Goal: Task Accomplishment & Management: Use online tool/utility

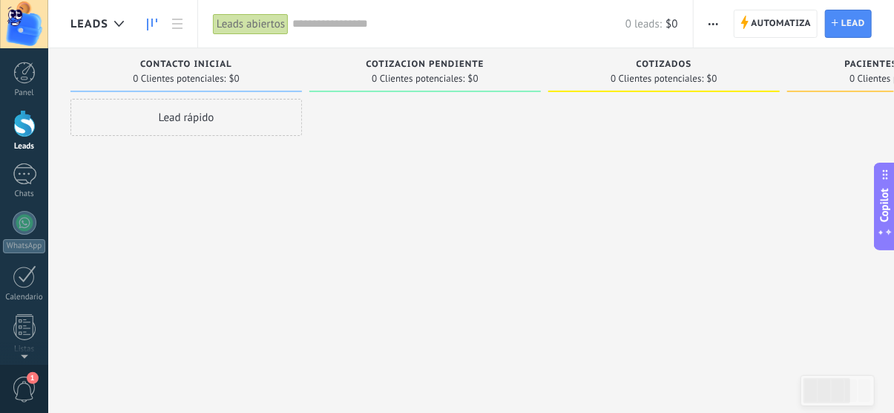
click at [778, 30] on span "Automatiza" at bounding box center [782, 23] width 60 height 27
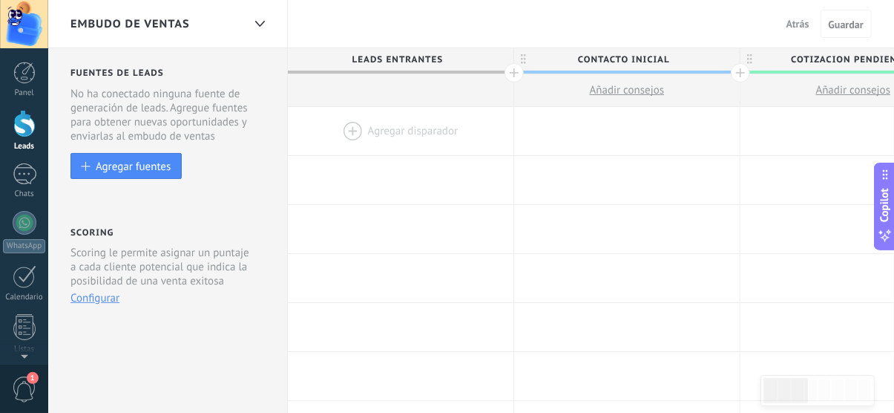
click at [396, 134] on div at bounding box center [401, 131] width 226 height 48
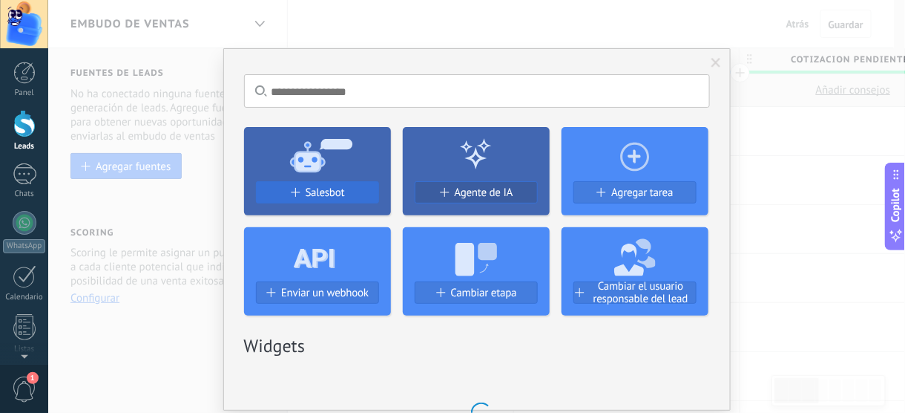
click at [332, 191] on span "Salesbot" at bounding box center [325, 192] width 39 height 13
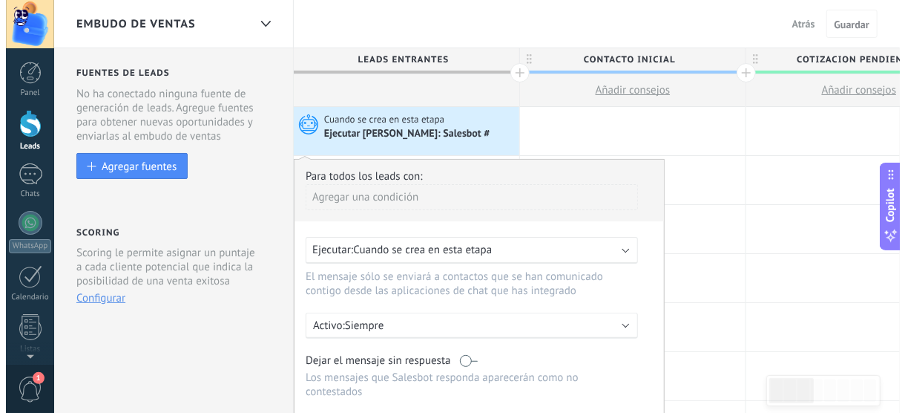
scroll to position [148, 0]
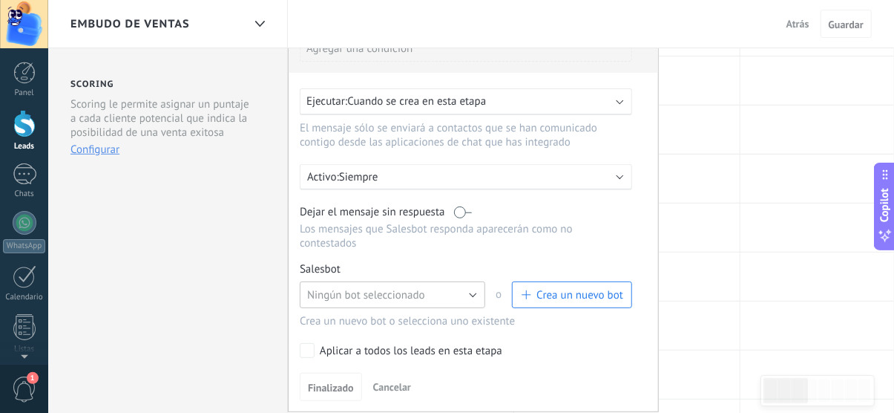
click at [370, 288] on span "Ningún bot seleccionado" at bounding box center [366, 295] width 118 height 14
click at [525, 290] on span "button" at bounding box center [525, 294] width 9 height 9
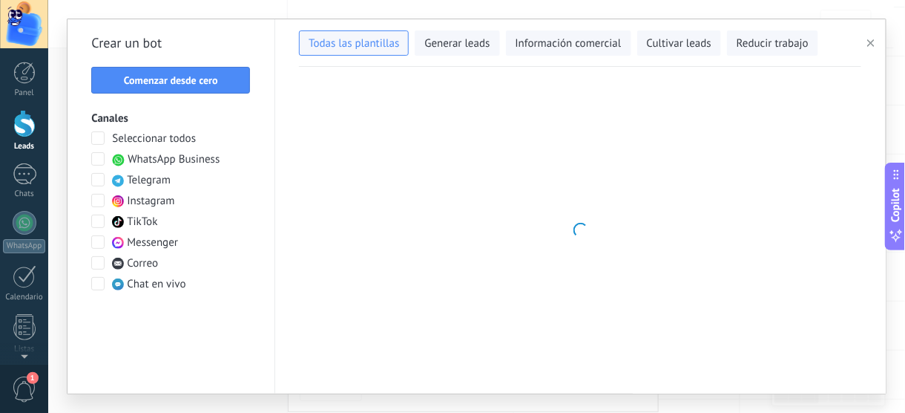
type input "**********"
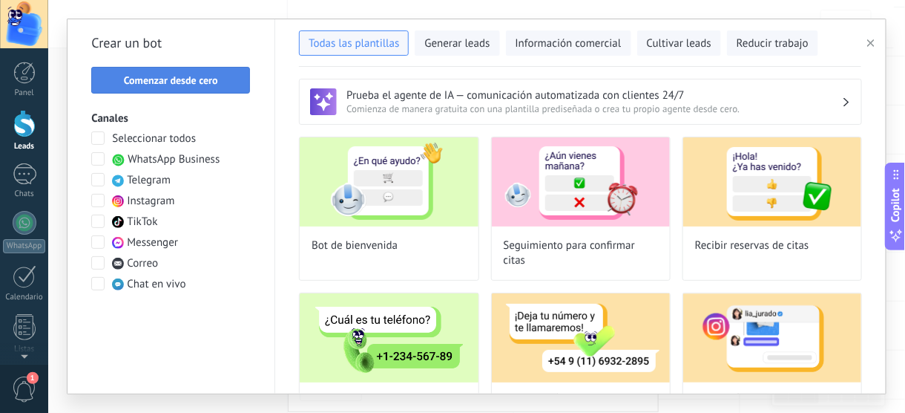
click at [179, 85] on span "Comenzar desde cero" at bounding box center [171, 80] width 94 height 10
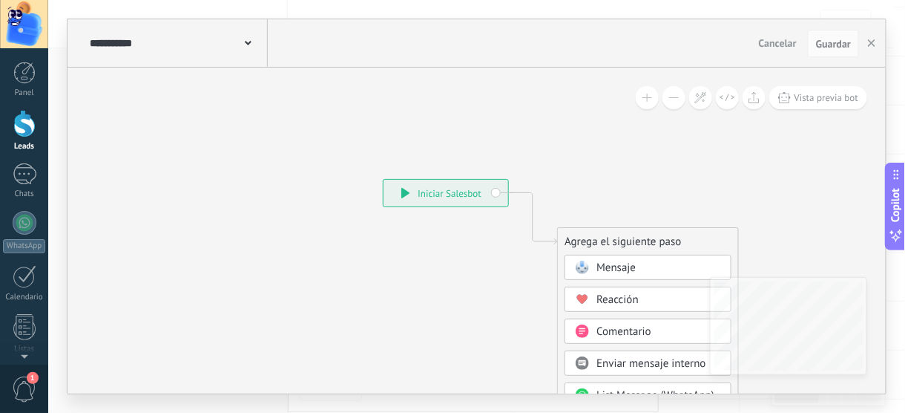
click at [606, 263] on span "Mensaje" at bounding box center [616, 267] width 39 height 14
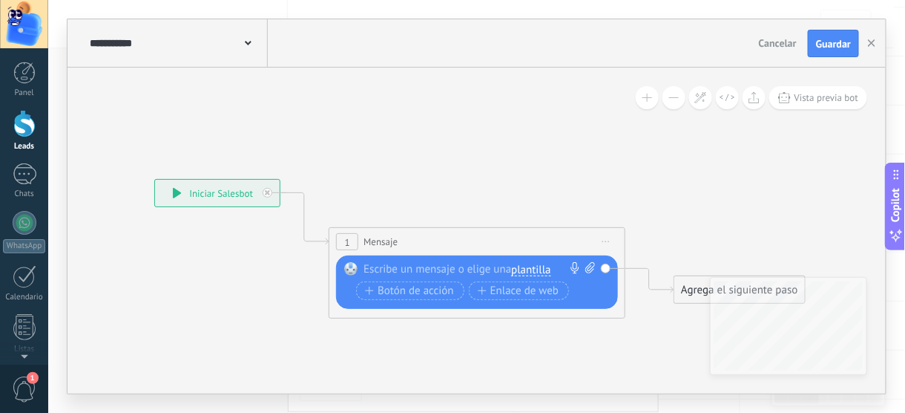
click at [413, 262] on div at bounding box center [474, 269] width 220 height 15
paste div
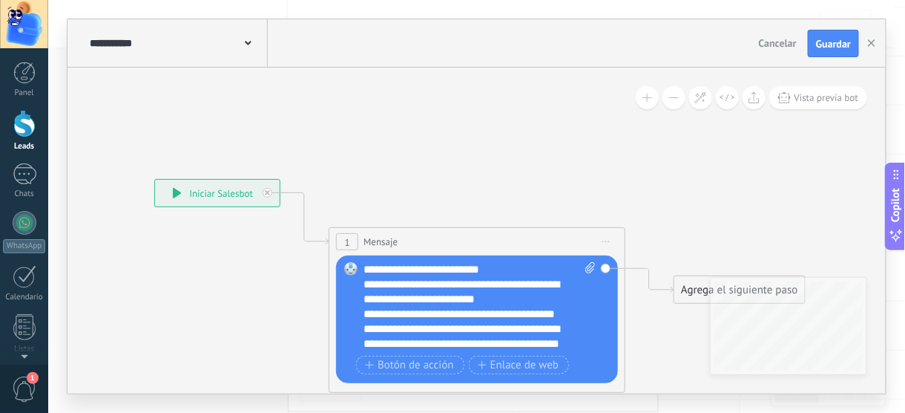
click at [589, 268] on icon at bounding box center [591, 267] width 10 height 11
click input "Subir" at bounding box center [0, 0] width 0 height 0
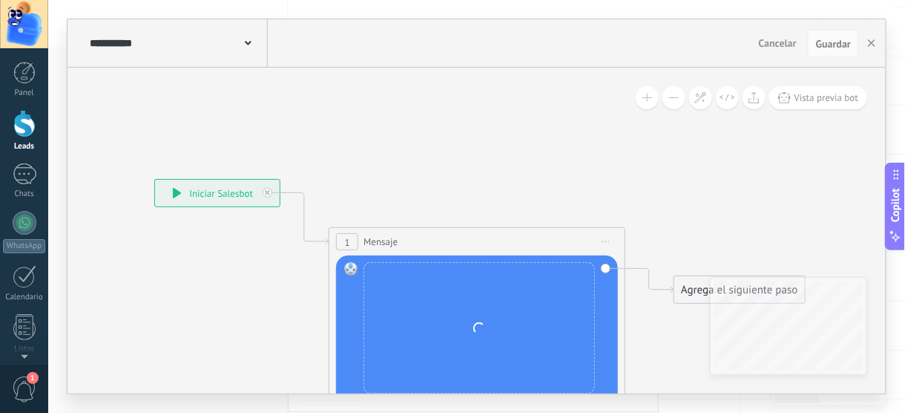
click at [248, 44] on use at bounding box center [248, 43] width 7 height 4
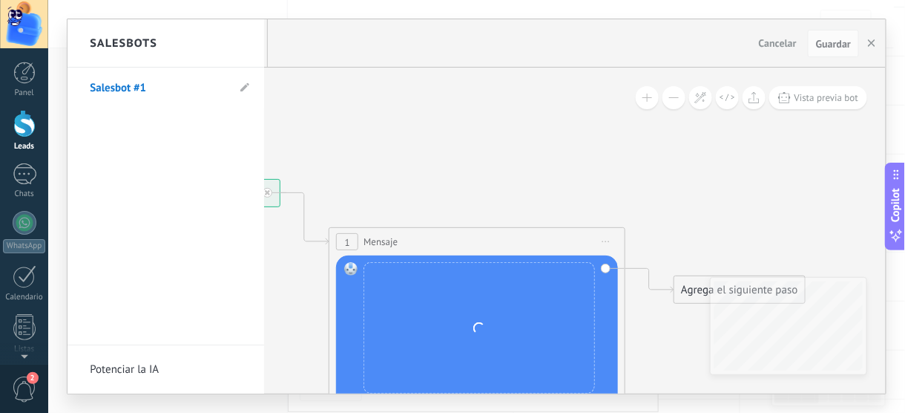
click at [237, 80] on li "Salesbot #1" at bounding box center [166, 88] width 197 height 41
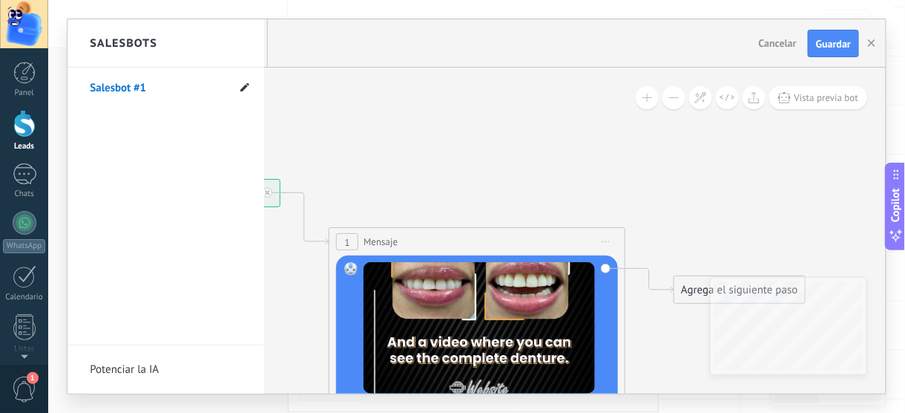
click at [245, 88] on use at bounding box center [244, 86] width 9 height 9
click at [170, 88] on input "**********" at bounding box center [143, 88] width 106 height 24
type input "**********"
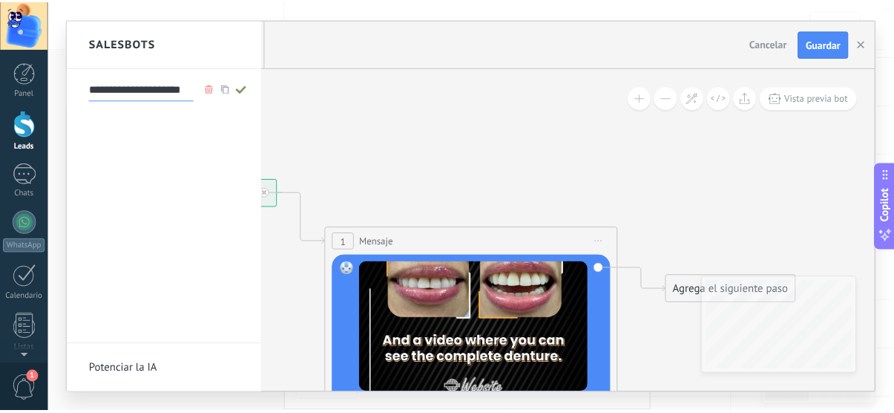
scroll to position [0, 3]
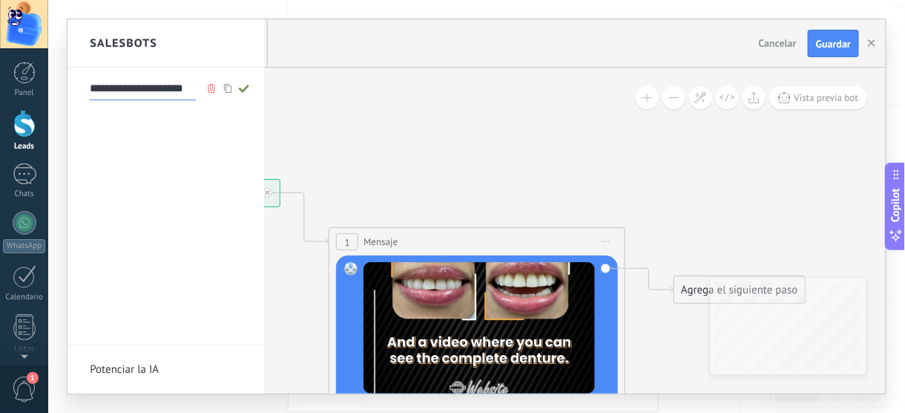
click at [248, 93] on span at bounding box center [244, 88] width 16 height 19
type input "**********"
click at [835, 48] on div at bounding box center [477, 206] width 819 height 374
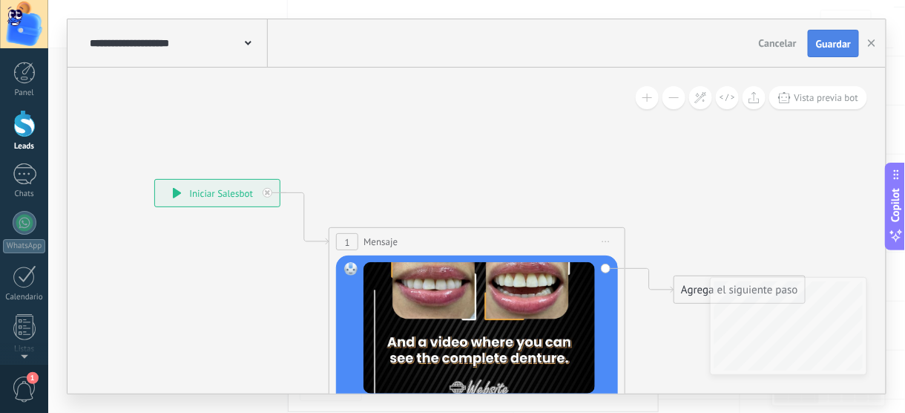
click at [833, 49] on span "Guardar" at bounding box center [833, 44] width 35 height 10
click at [876, 45] on icon "button" at bounding box center [871, 42] width 7 height 7
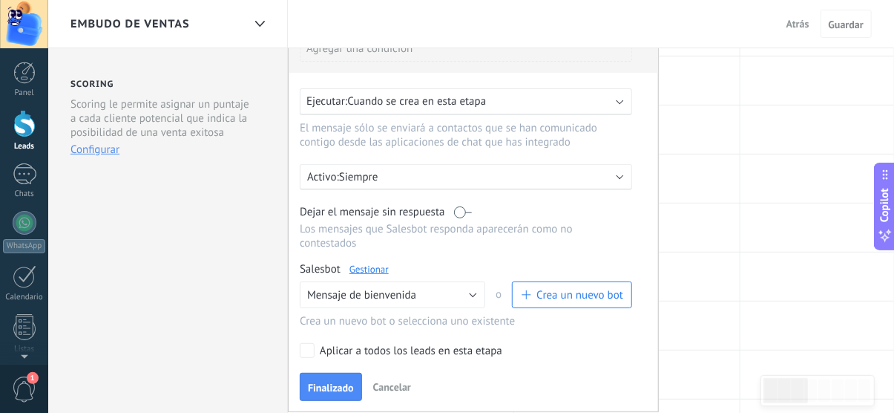
click at [335, 344] on div "Aplicar a todos los leads en esta etapa" at bounding box center [411, 351] width 183 height 15
drag, startPoint x: 338, startPoint y: 378, endPoint x: 502, endPoint y: 243, distance: 212.0
click at [338, 382] on span "Finalizado" at bounding box center [331, 387] width 46 height 10
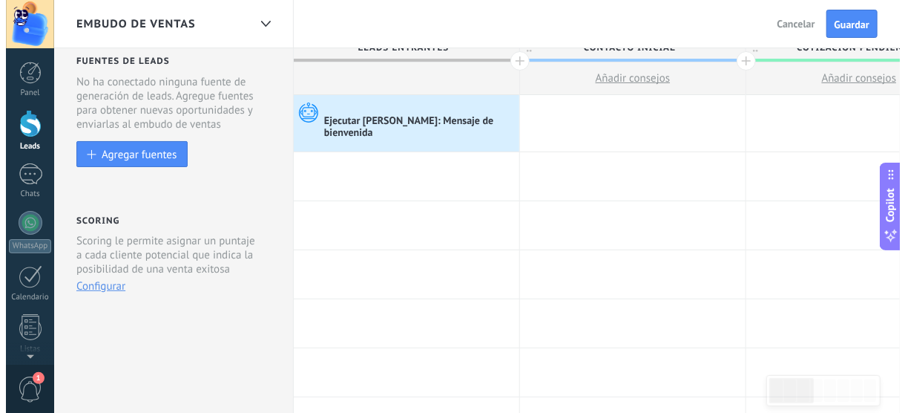
scroll to position [0, 0]
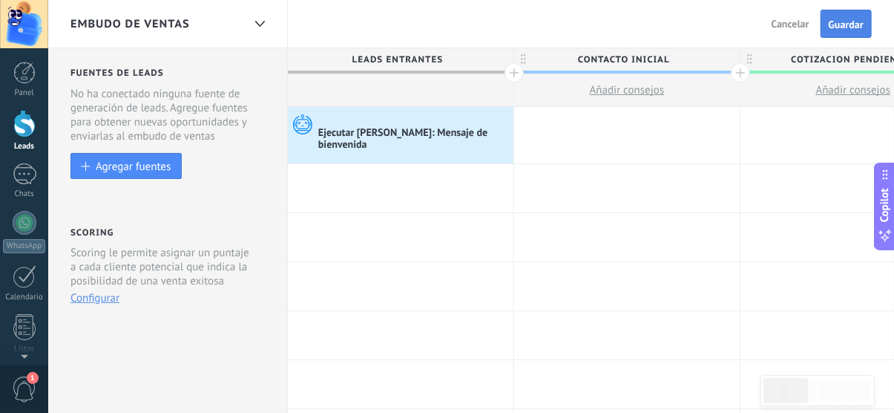
click at [854, 34] on button "Guardar" at bounding box center [846, 24] width 51 height 28
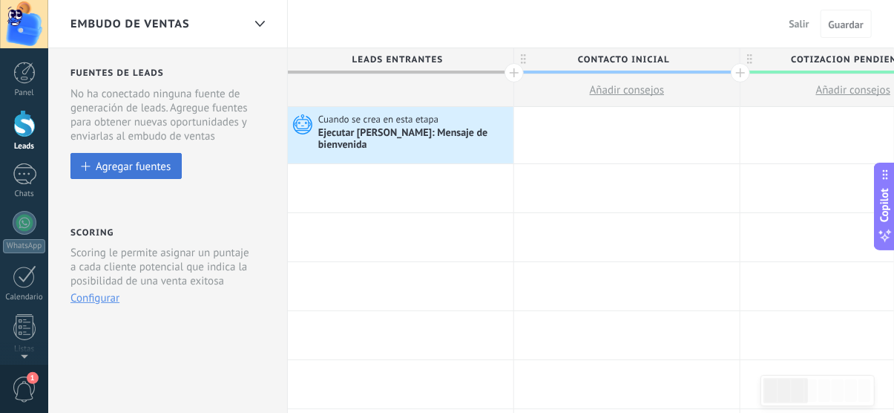
click at [134, 166] on div "Agregar fuentes" at bounding box center [133, 166] width 75 height 13
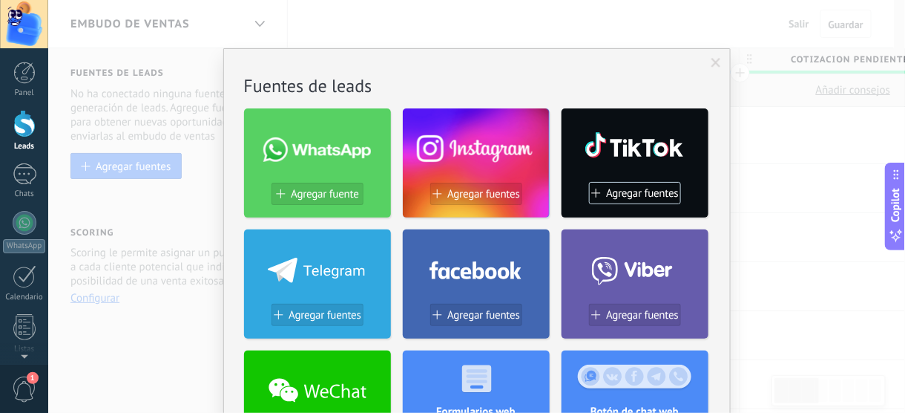
click at [499, 190] on span "Agregar fuentes" at bounding box center [484, 194] width 73 height 13
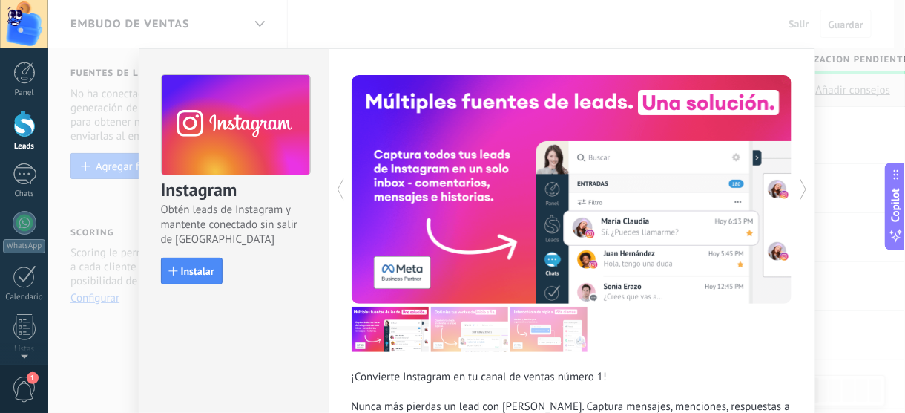
click at [153, 268] on div "Instagram Obtén leads de Instagram y mantente conectado sin salir de Kommo Inst…" at bounding box center [234, 172] width 189 height 247
click at [186, 268] on span "Instalar" at bounding box center [197, 271] width 33 height 10
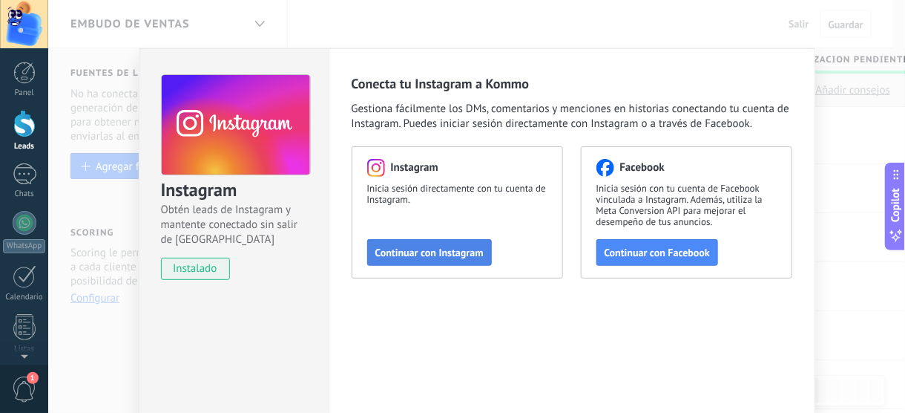
click at [407, 251] on span "Continuar con Instagram" at bounding box center [430, 252] width 108 height 10
click at [852, 134] on div "Instagram Obtén leads de Instagram y mantente conectado sin salir de Kommo inst…" at bounding box center [476, 206] width 857 height 413
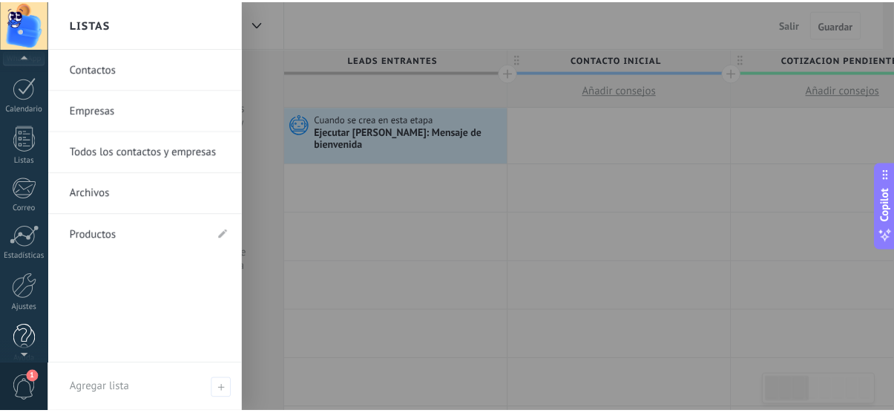
scroll to position [204, 0]
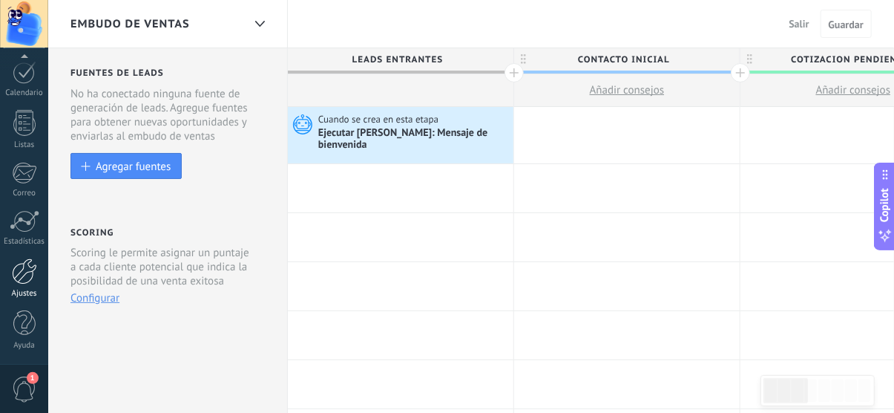
click at [22, 277] on div at bounding box center [24, 271] width 25 height 26
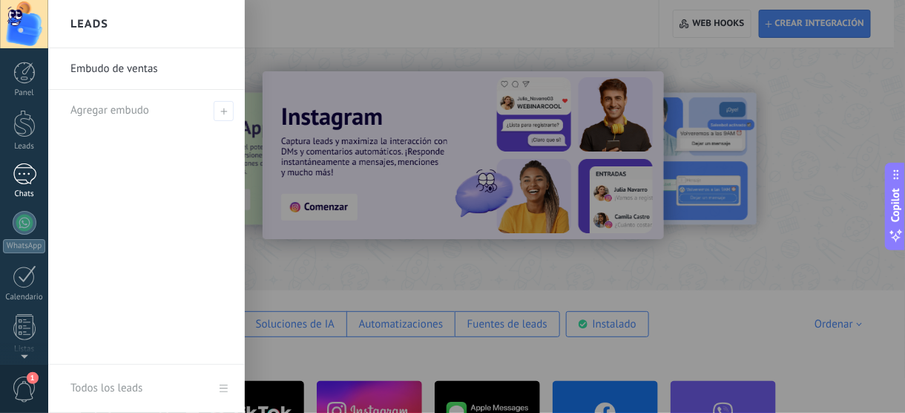
click at [16, 175] on div at bounding box center [25, 174] width 24 height 22
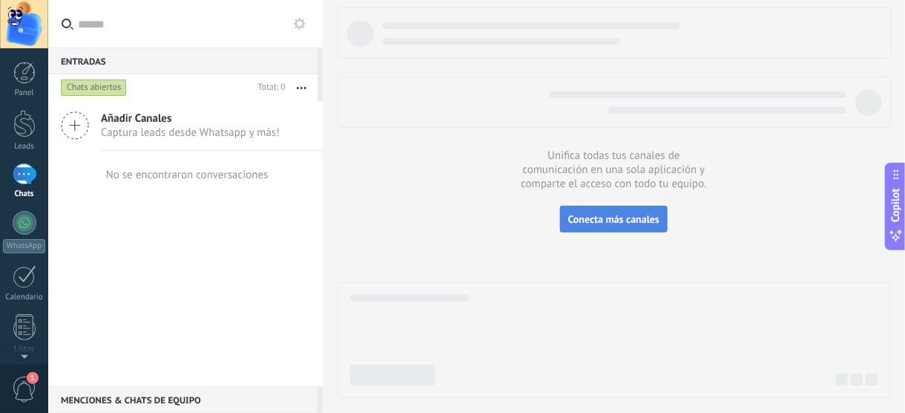
click at [600, 224] on span "Conecta más canales" at bounding box center [613, 218] width 91 height 13
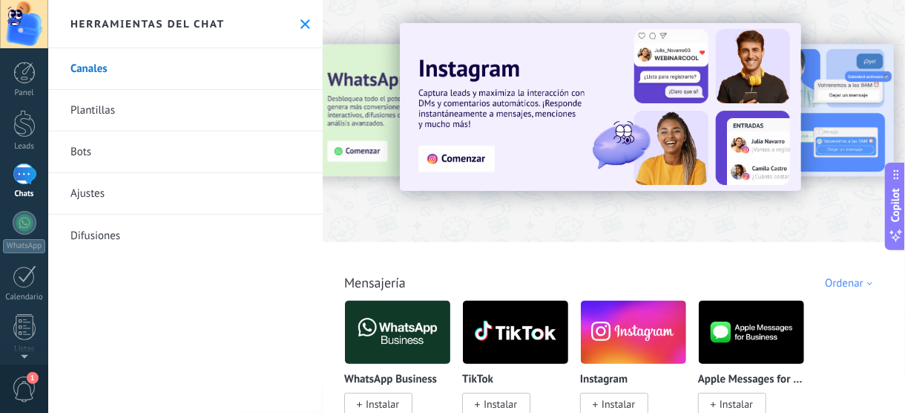
scroll to position [223, 0]
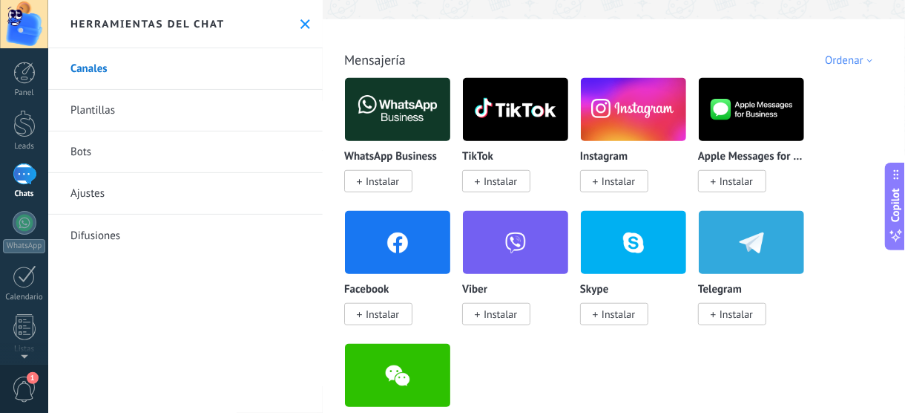
click at [396, 318] on span "Instalar" at bounding box center [382, 313] width 33 height 13
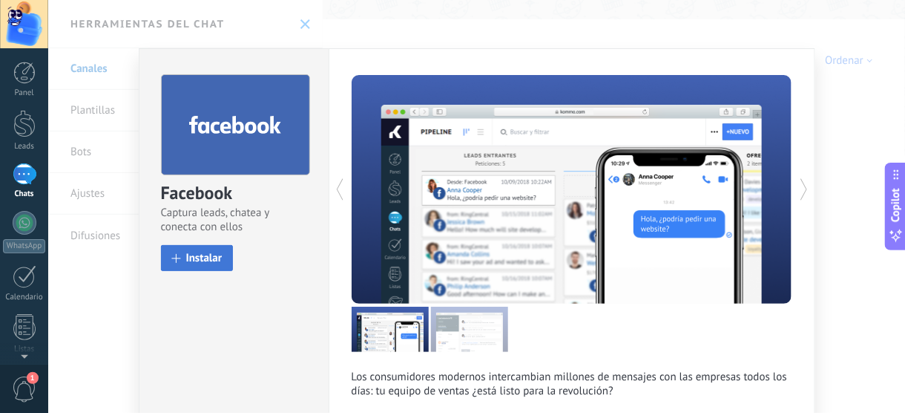
click at [200, 266] on button "Instalar" at bounding box center [197, 258] width 73 height 26
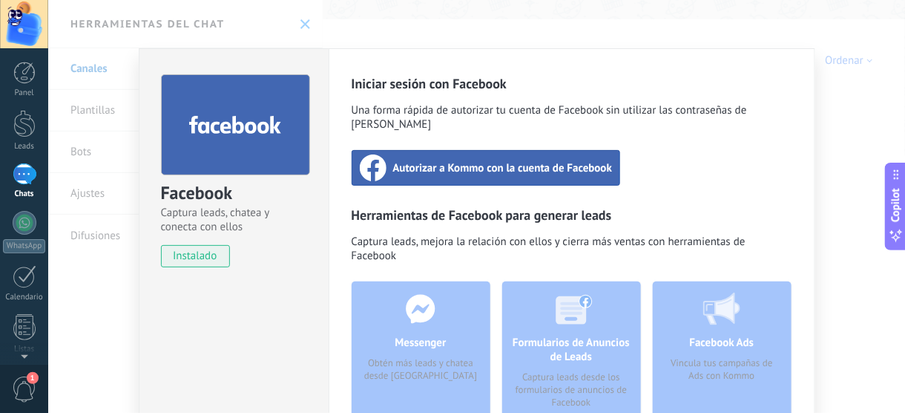
click at [476, 160] on span "Autorizar a Kommo con la cuenta de Facebook" at bounding box center [503, 167] width 220 height 15
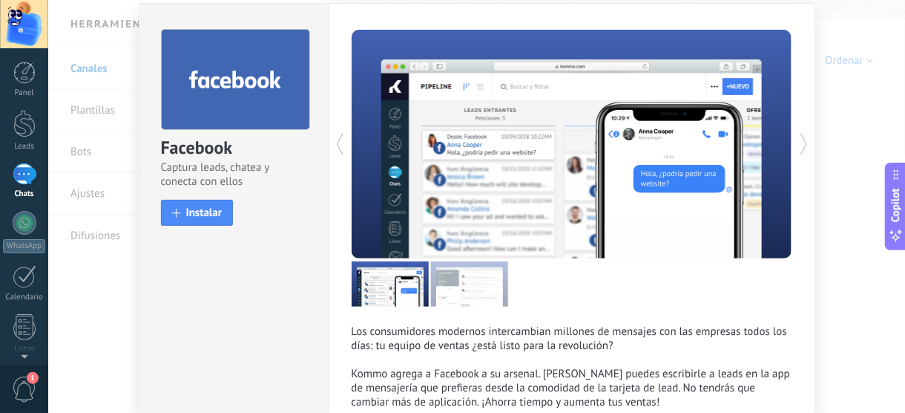
scroll to position [0, 0]
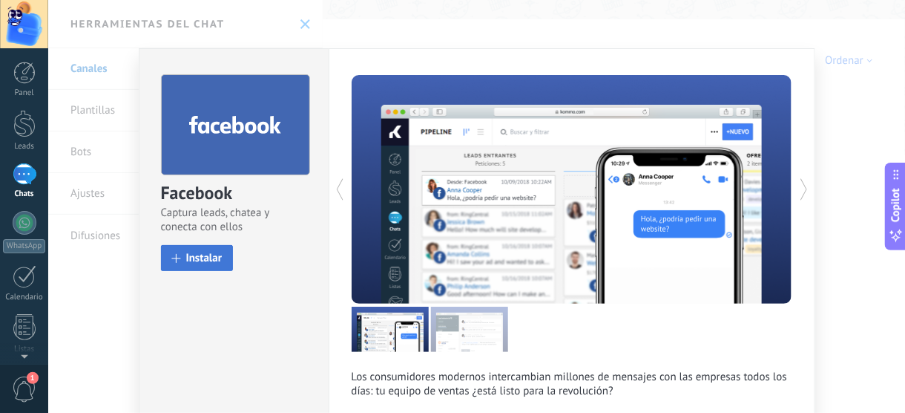
click at [215, 249] on button "Instalar" at bounding box center [197, 258] width 73 height 26
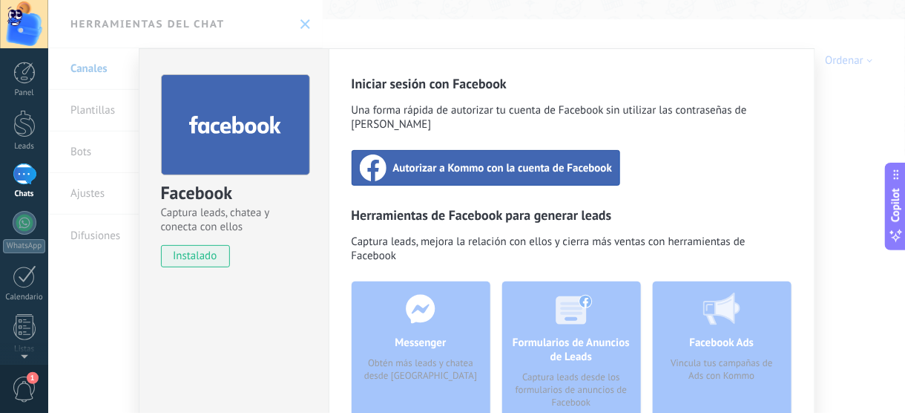
click at [548, 150] on div "Autorizar a Kommo con la cuenta de Facebook" at bounding box center [486, 168] width 269 height 36
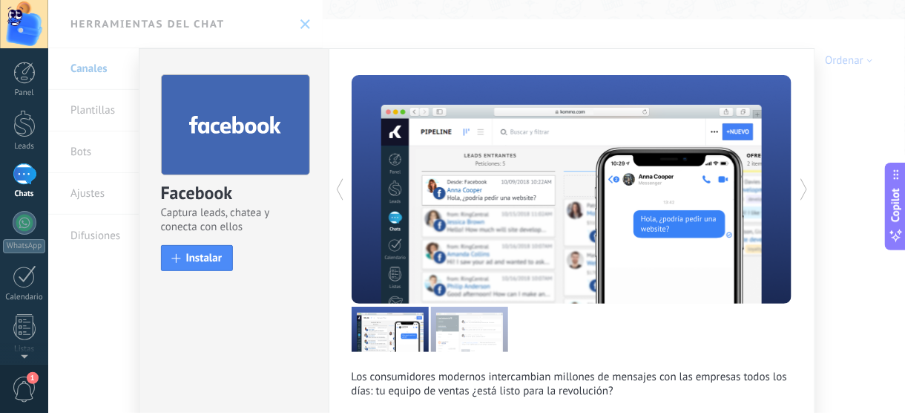
scroll to position [142, 0]
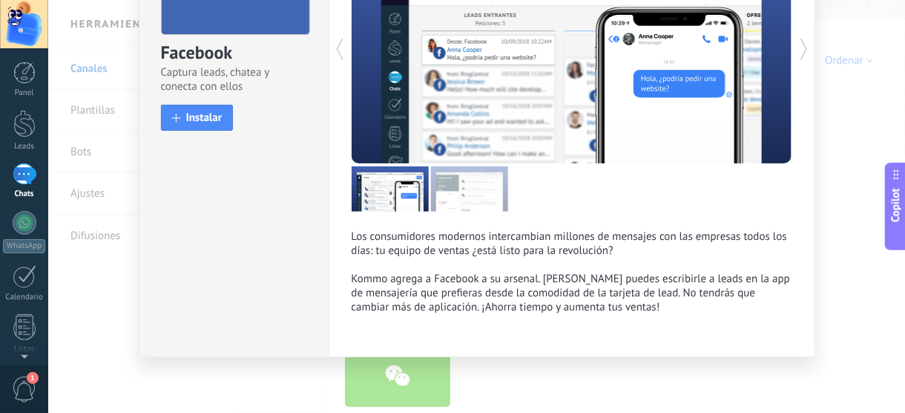
click at [848, 186] on div "Facebook Captura leads, chatea y conecta con ellos install Instalar Los consumi…" at bounding box center [476, 206] width 857 height 413
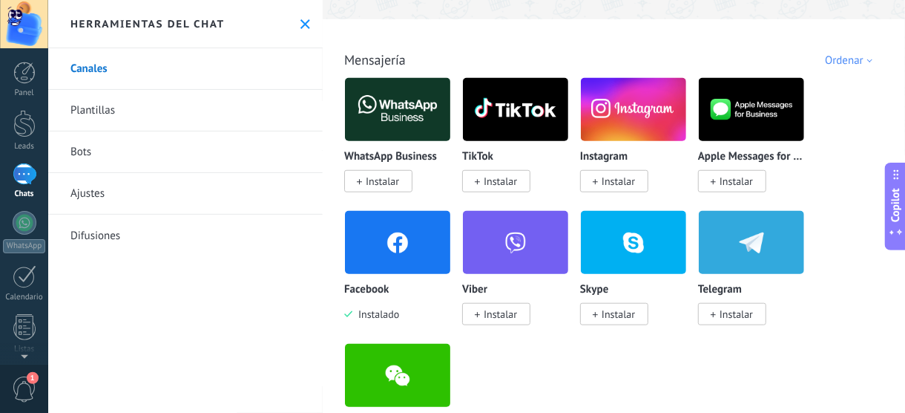
scroll to position [0, 0]
click at [393, 261] on img at bounding box center [397, 242] width 105 height 72
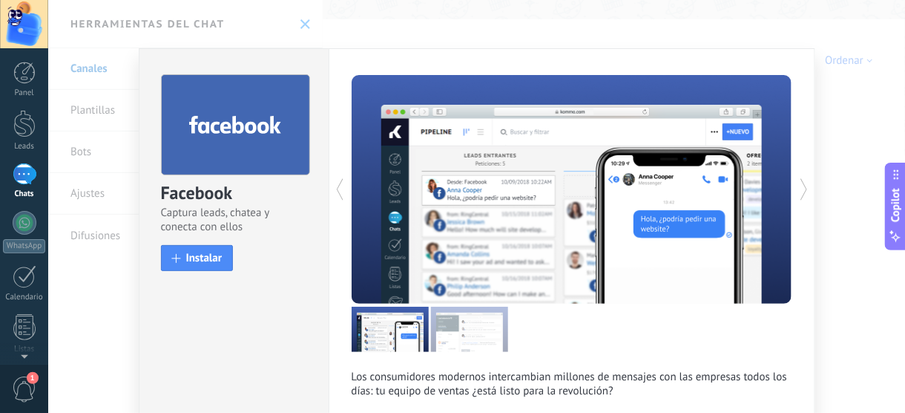
click at [842, 126] on div "Facebook Captura leads, chatea y conecta con ellos install Instalar Los consumi…" at bounding box center [476, 206] width 857 height 413
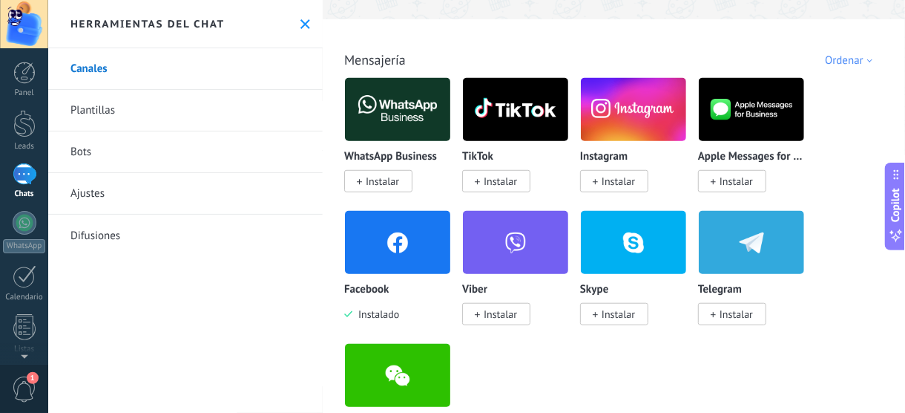
click at [621, 188] on span "Instalar" at bounding box center [618, 180] width 33 height 13
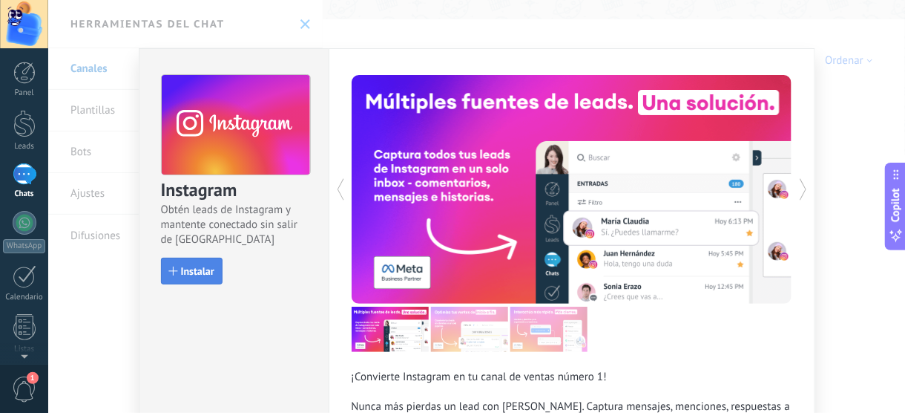
click at [190, 279] on button "Instalar" at bounding box center [192, 271] width 62 height 27
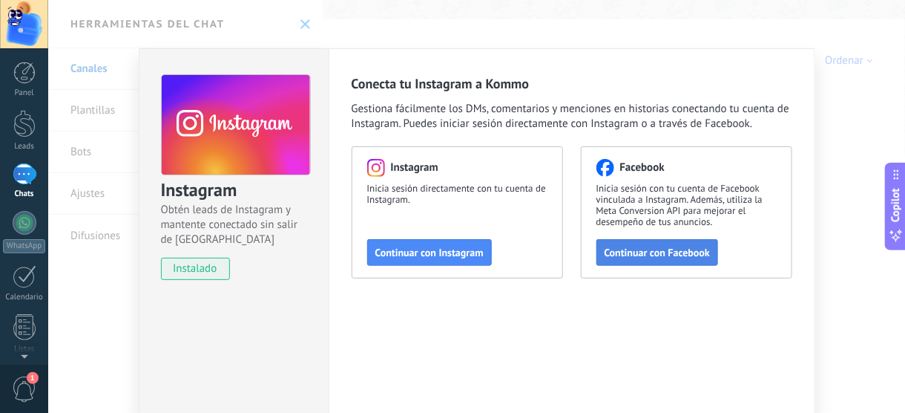
click at [672, 247] on span "Continuar con Facebook" at bounding box center [658, 252] width 106 height 10
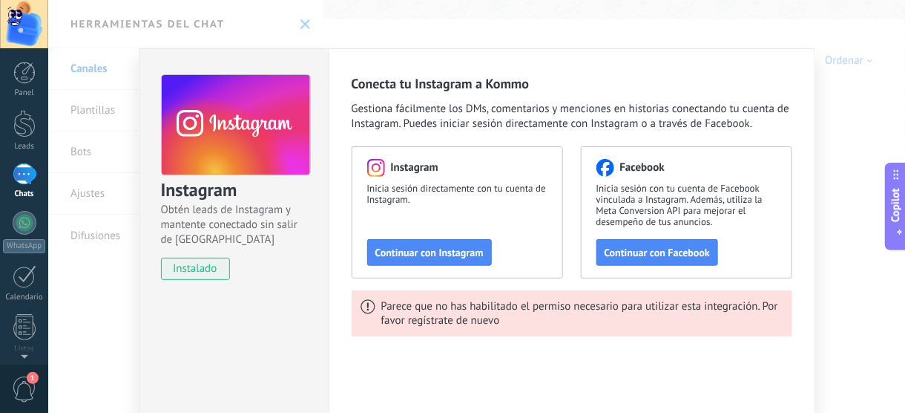
click at [851, 164] on div "Instagram Obtén leads de Instagram y mantente conectado sin salir de Kommo inst…" at bounding box center [476, 206] width 857 height 413
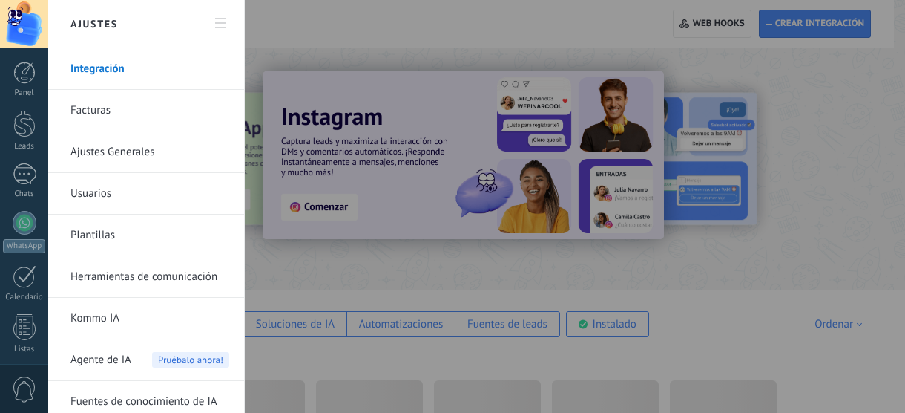
click at [89, 227] on link "Plantillas" at bounding box center [150, 235] width 159 height 42
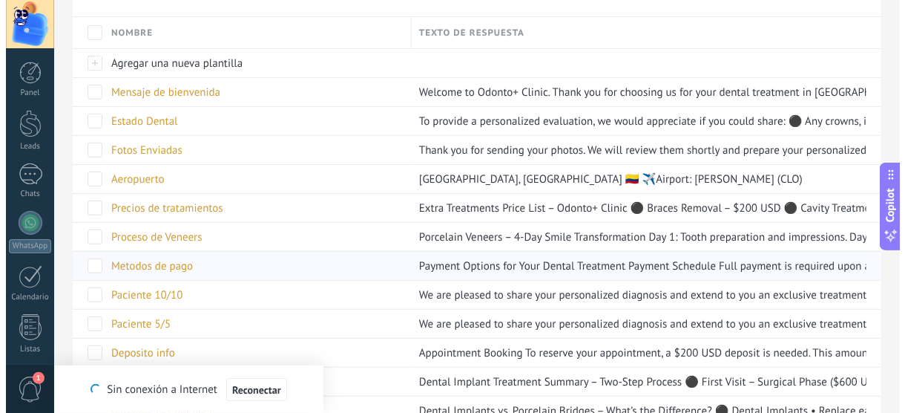
scroll to position [297, 0]
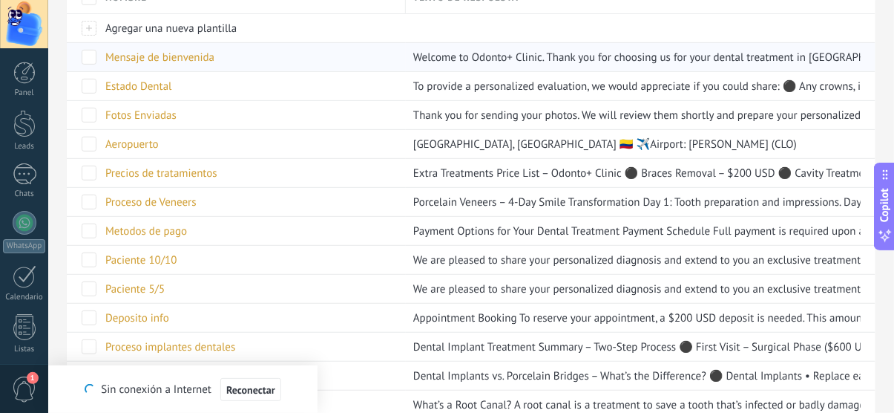
click at [183, 50] on span "Mensaje de bienvenida" at bounding box center [159, 57] width 109 height 14
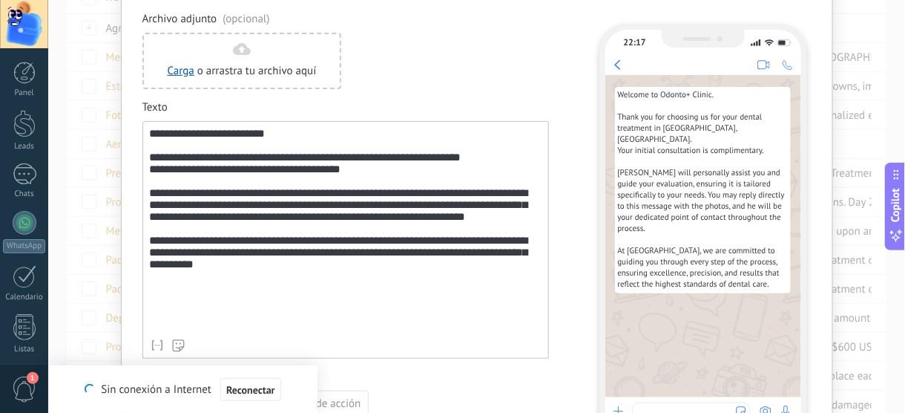
click at [121, 68] on div "**********" at bounding box center [477, 216] width 712 height 520
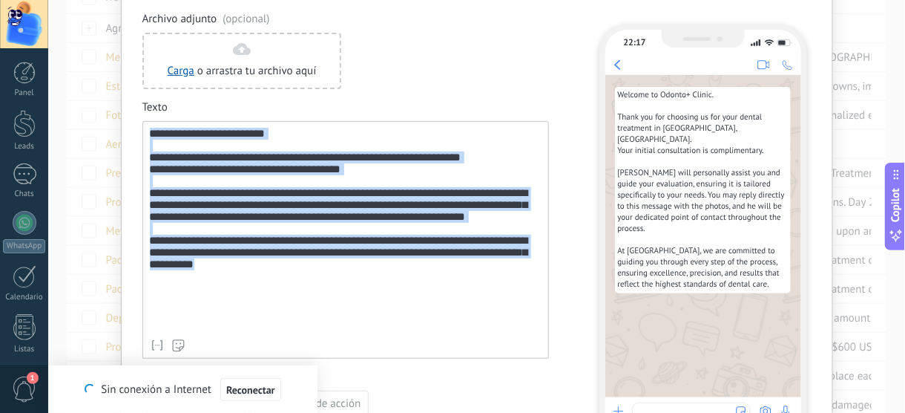
scroll to position [148, 0]
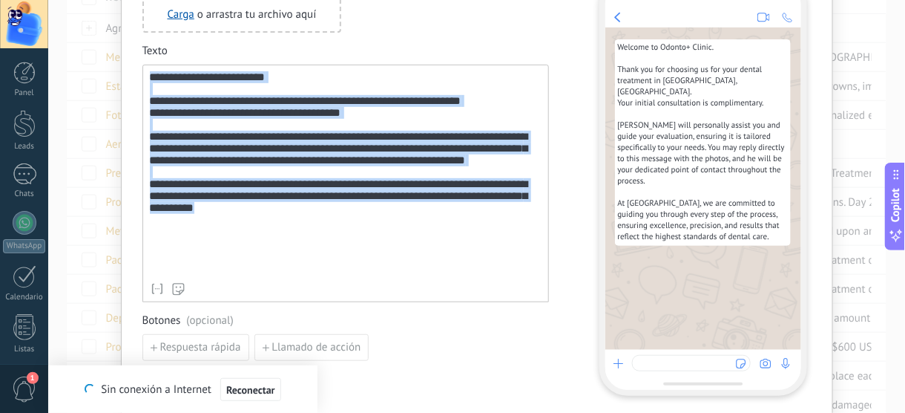
click at [136, 99] on div "**********" at bounding box center [477, 160] width 712 height 520
drag, startPoint x: 275, startPoint y: 240, endPoint x: 80, endPoint y: 54, distance: 268.8
click at [82, 55] on div "**********" at bounding box center [476, 206] width 857 height 413
copy div "**********"
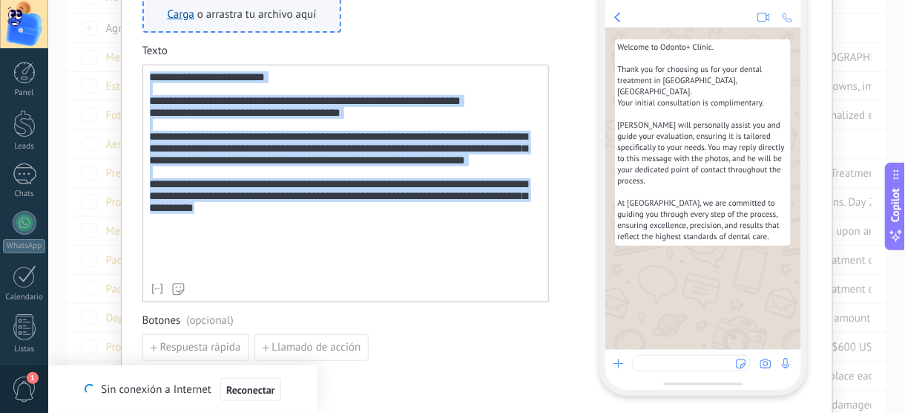
scroll to position [0, 0]
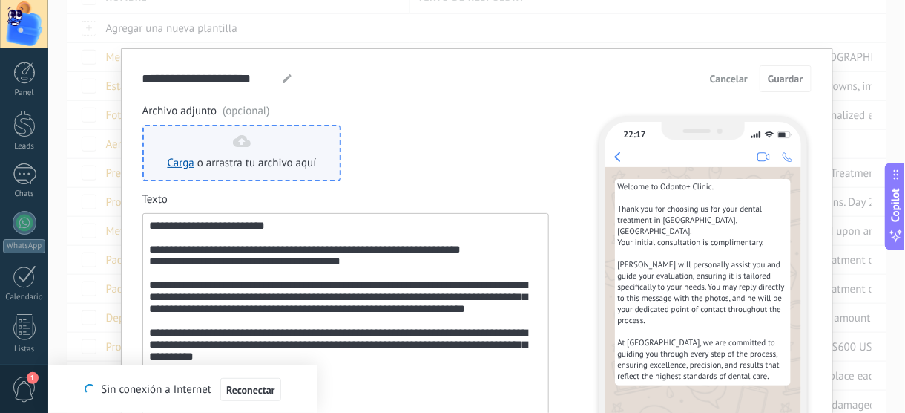
click at [191, 167] on span "Carga o arrastra tu archivo aquí" at bounding box center [242, 163] width 149 height 15
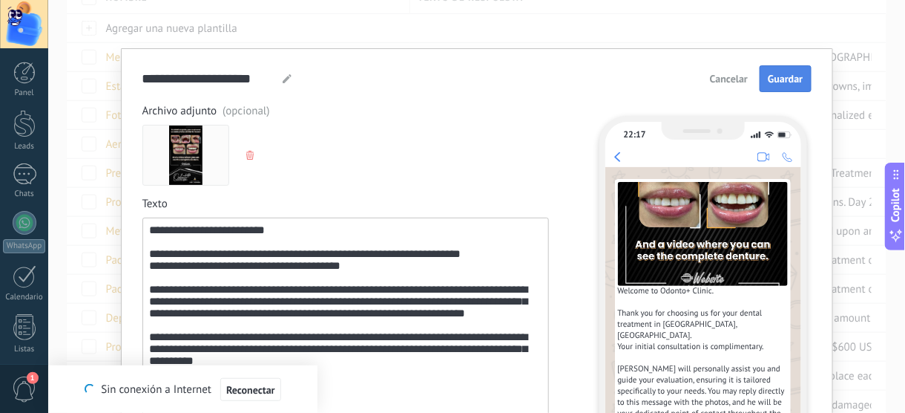
click at [768, 73] on span "Guardar" at bounding box center [785, 78] width 35 height 10
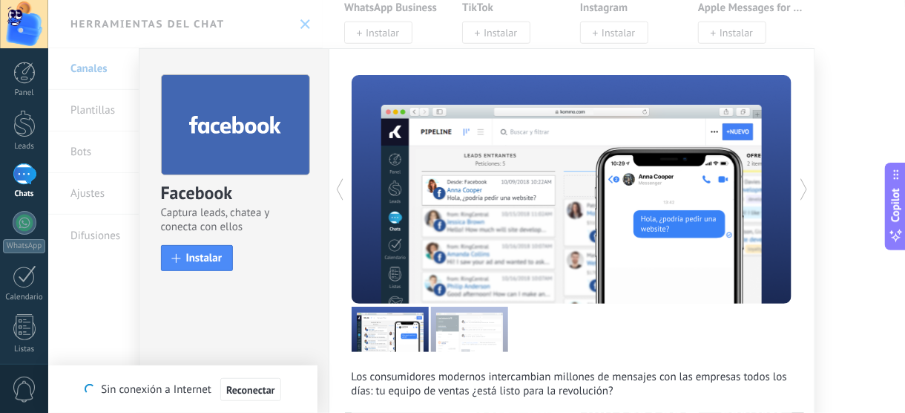
click at [346, 290] on div "Los consumidores modernos intercambian millones de mensajes con las empresas to…" at bounding box center [572, 272] width 487 height 449
click at [192, 249] on button "Instalar" at bounding box center [197, 258] width 73 height 26
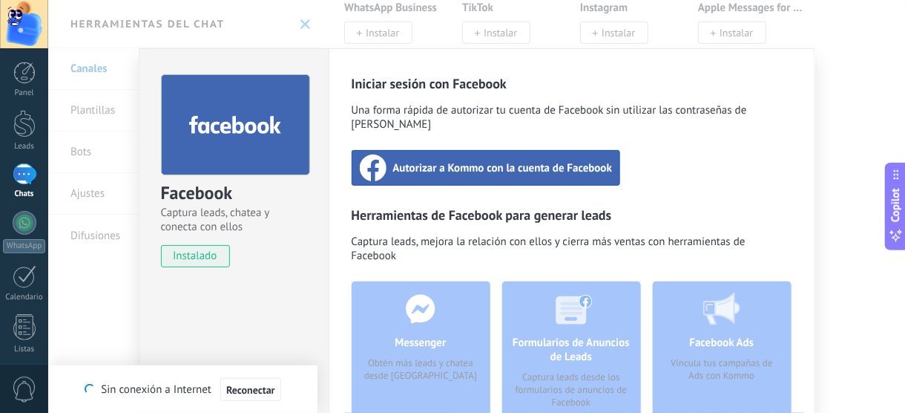
click at [550, 160] on span "Autorizar a Kommo con la cuenta de Facebook" at bounding box center [503, 167] width 220 height 15
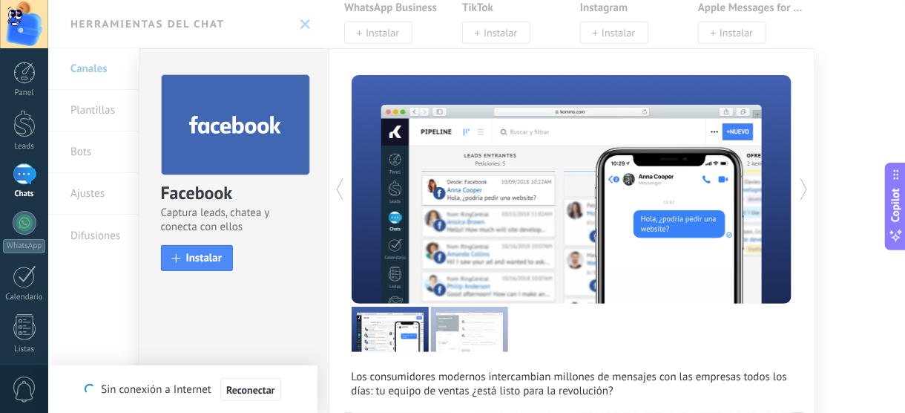
scroll to position [142, 0]
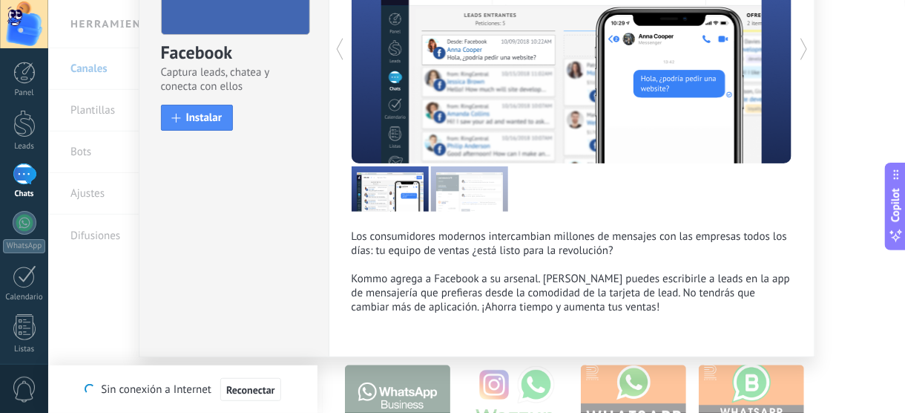
click at [507, 199] on div at bounding box center [572, 188] width 441 height 45
drag, startPoint x: 790, startPoint y: 45, endPoint x: 798, endPoint y: 44, distance: 8.3
click at [793, 44] on div at bounding box center [572, 49] width 441 height 229
click at [798, 44] on icon at bounding box center [804, 49] width 15 height 30
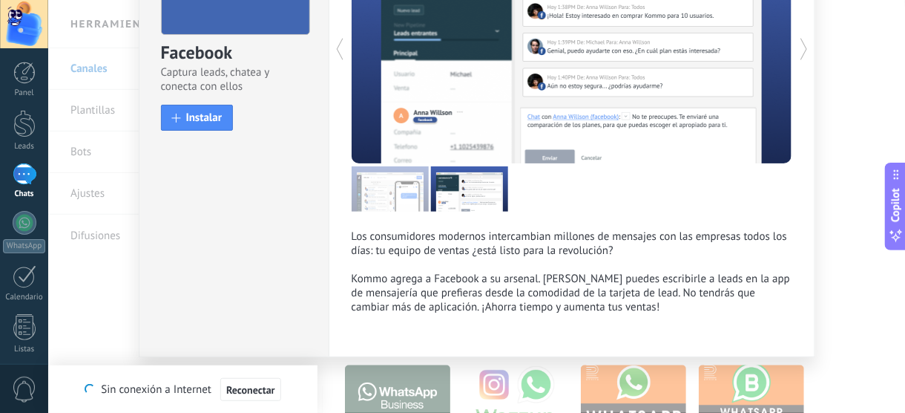
click at [798, 44] on icon at bounding box center [804, 49] width 15 height 30
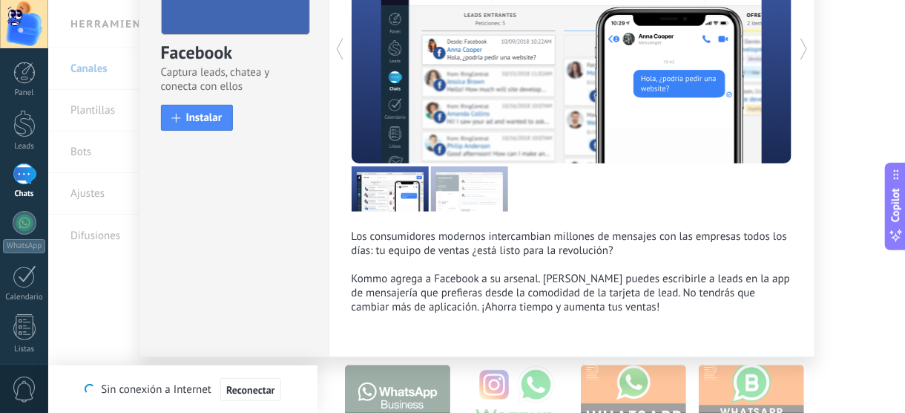
click at [801, 45] on icon at bounding box center [804, 49] width 15 height 30
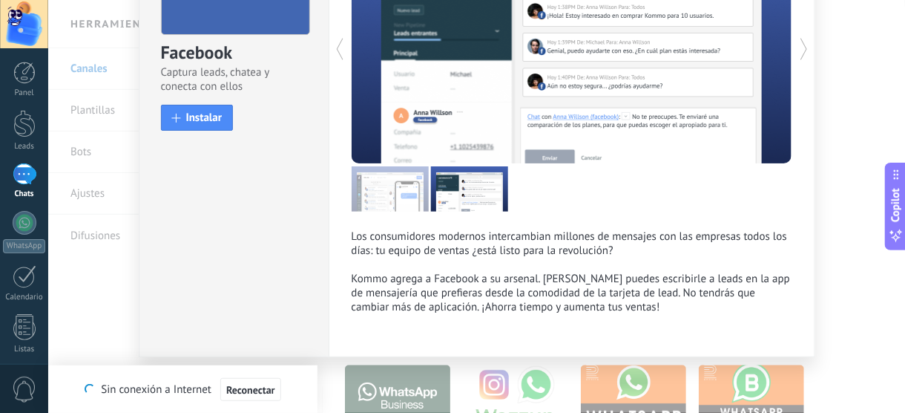
click at [801, 45] on icon at bounding box center [804, 49] width 15 height 30
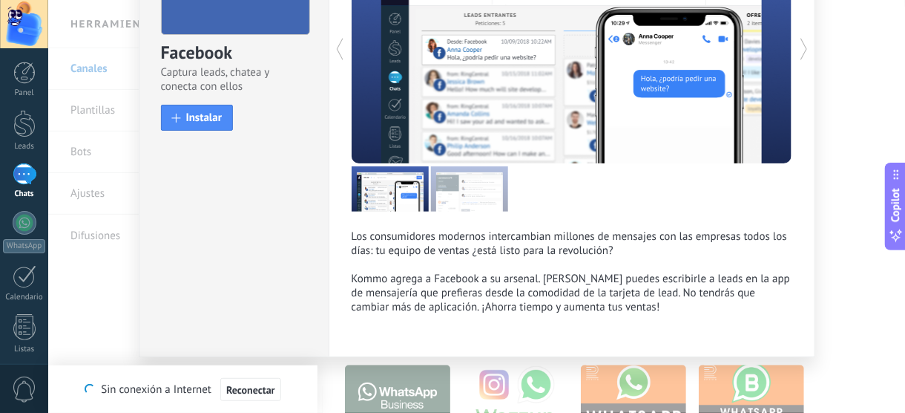
click at [801, 45] on icon at bounding box center [804, 49] width 15 height 30
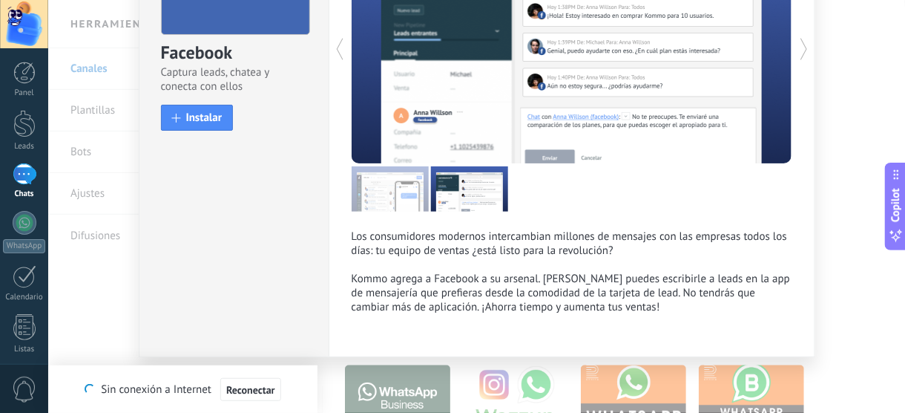
click at [802, 45] on icon at bounding box center [804, 49] width 15 height 30
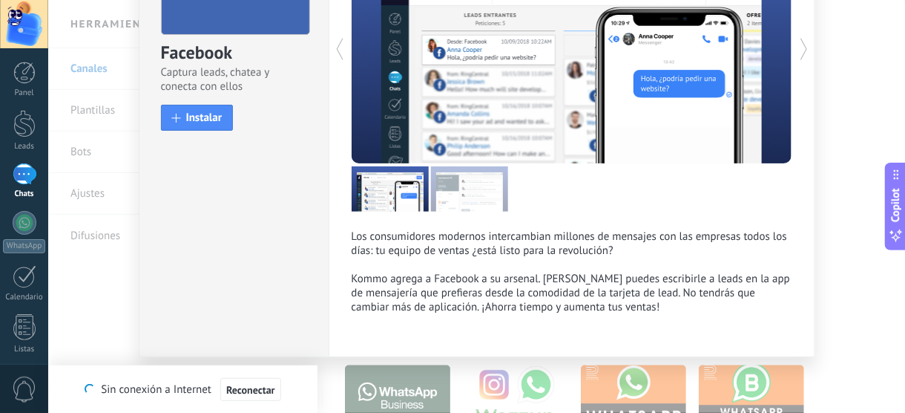
click at [806, 48] on icon at bounding box center [804, 49] width 15 height 30
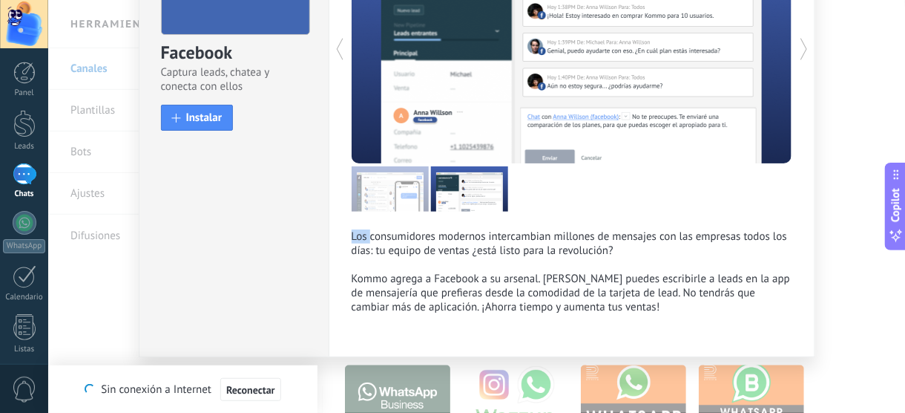
click at [806, 48] on icon at bounding box center [804, 49] width 15 height 30
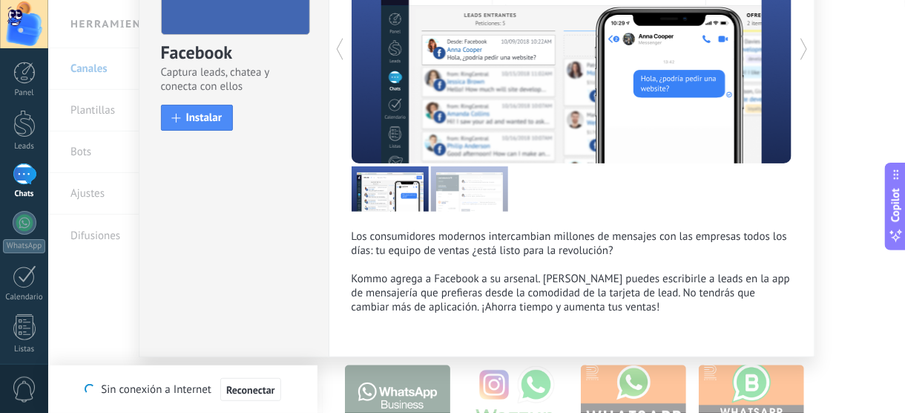
click at [806, 48] on icon at bounding box center [804, 49] width 15 height 30
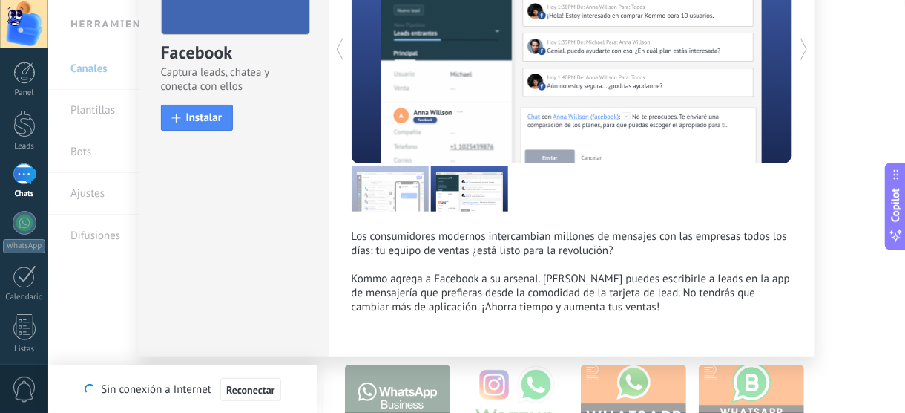
click at [806, 48] on icon at bounding box center [804, 49] width 15 height 30
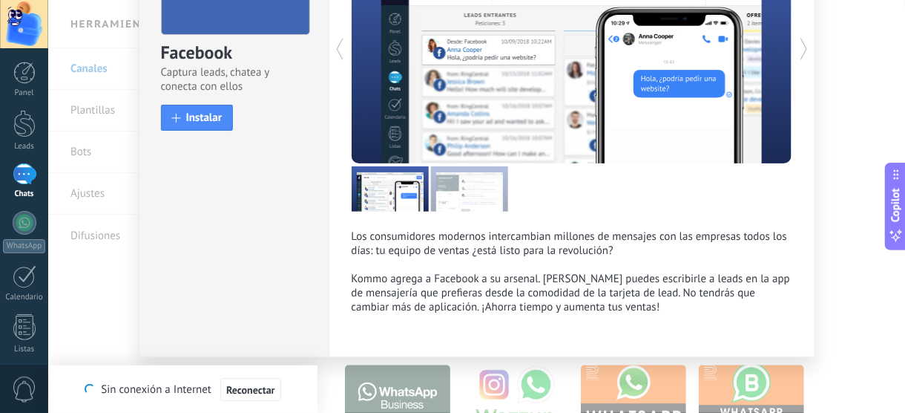
click at [806, 48] on icon at bounding box center [804, 49] width 15 height 30
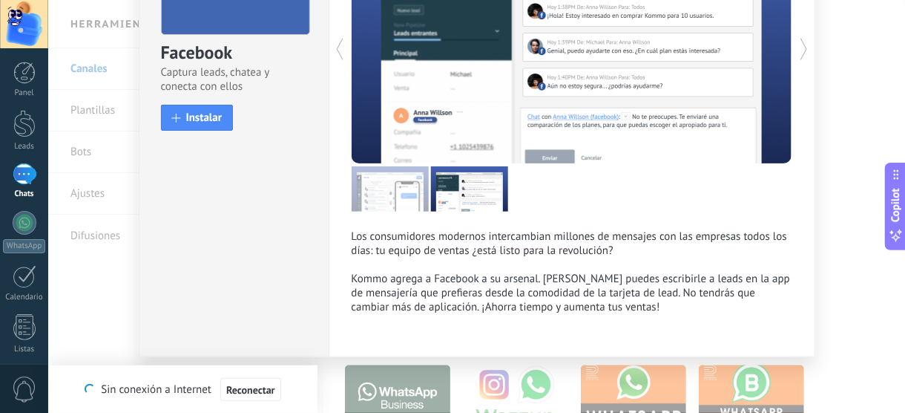
click at [806, 48] on icon at bounding box center [804, 49] width 15 height 30
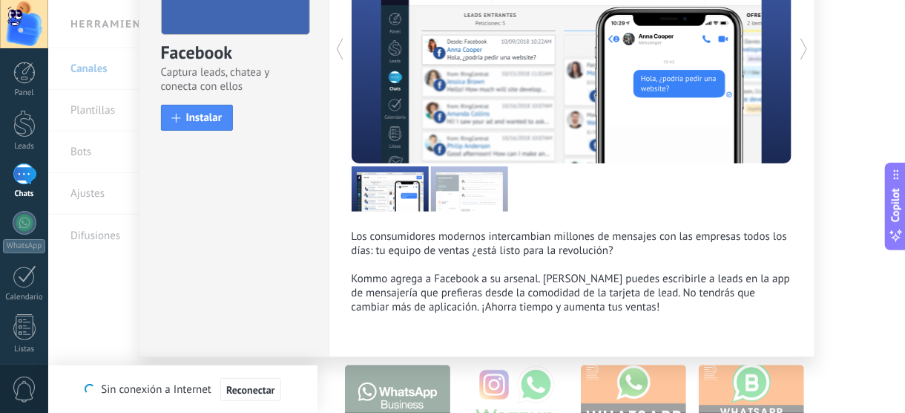
click at [806, 48] on icon at bounding box center [804, 49] width 15 height 30
click at [258, 388] on span "Reconectar" at bounding box center [250, 389] width 49 height 10
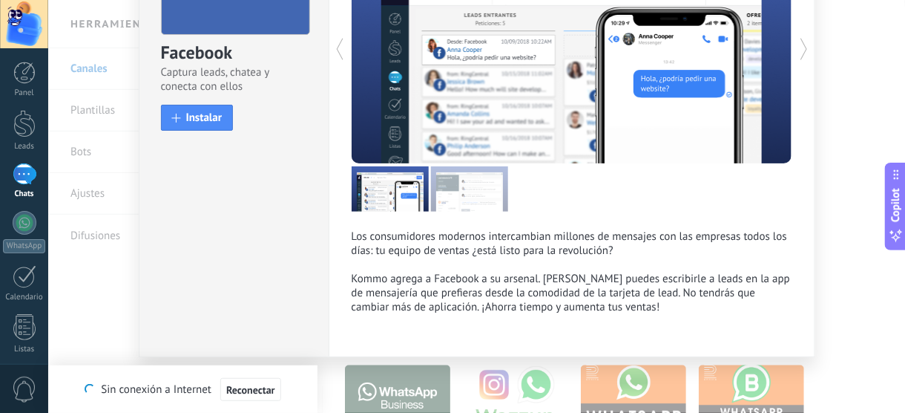
click at [803, 46] on icon at bounding box center [804, 49] width 15 height 30
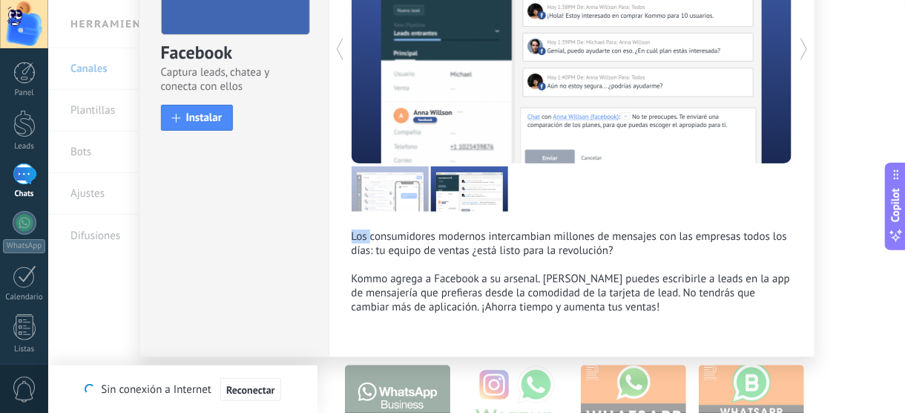
click at [802, 46] on icon at bounding box center [804, 49] width 15 height 30
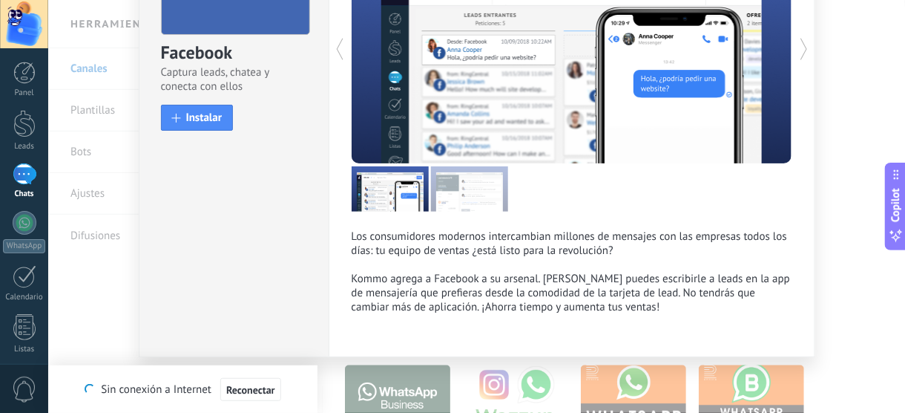
click at [802, 46] on icon at bounding box center [804, 49] width 15 height 30
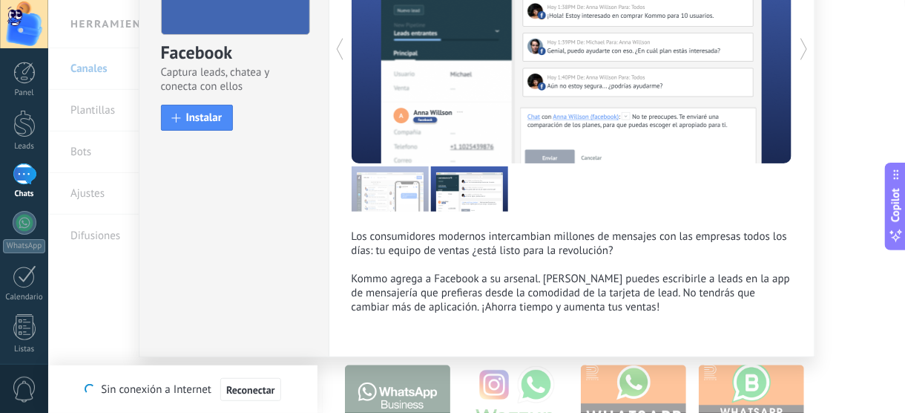
click at [802, 46] on icon at bounding box center [804, 49] width 15 height 30
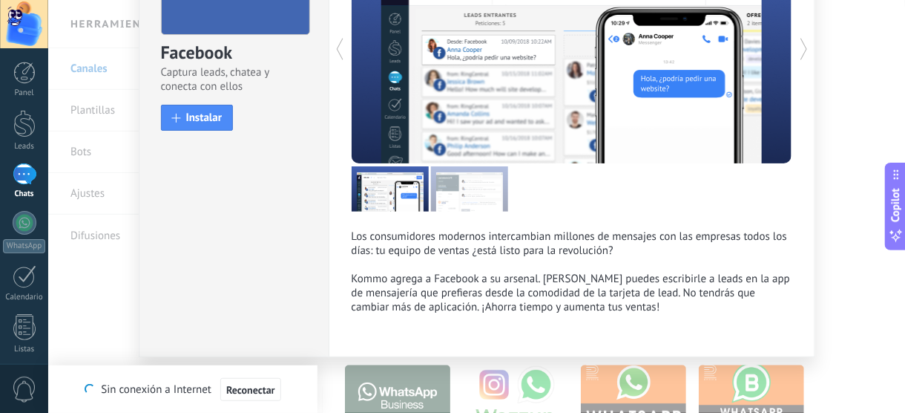
click at [802, 46] on icon at bounding box center [804, 49] width 15 height 30
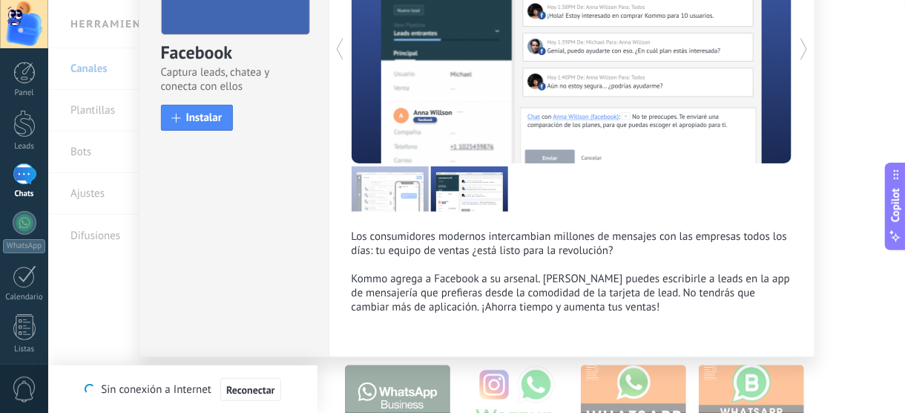
click at [802, 46] on icon at bounding box center [804, 49] width 15 height 30
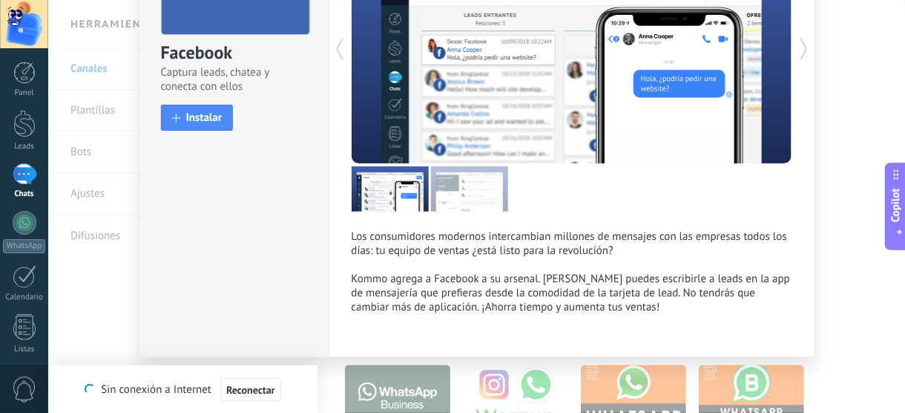
click at [802, 46] on icon at bounding box center [804, 49] width 15 height 30
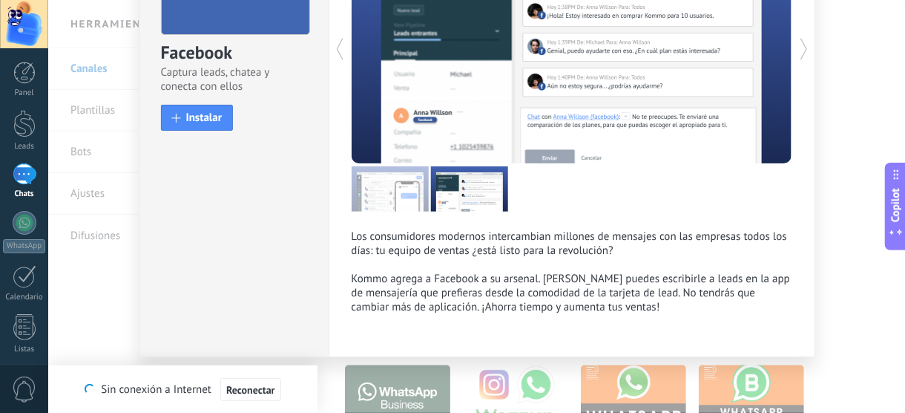
click at [802, 46] on icon at bounding box center [804, 49] width 15 height 30
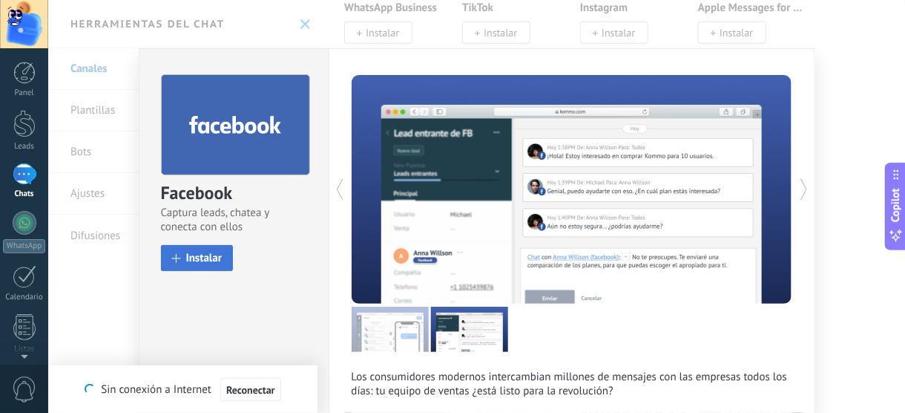
click at [208, 263] on span "Instalar" at bounding box center [204, 257] width 36 height 11
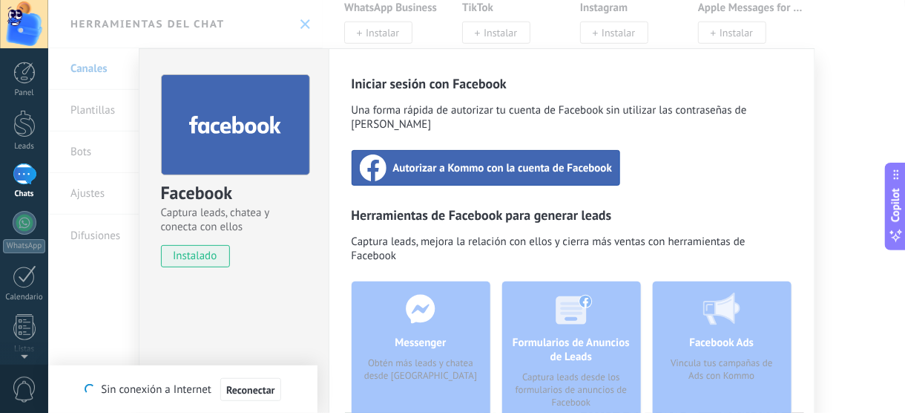
click at [537, 160] on span "Autorizar a Kommo con la cuenta de Facebook" at bounding box center [503, 167] width 220 height 15
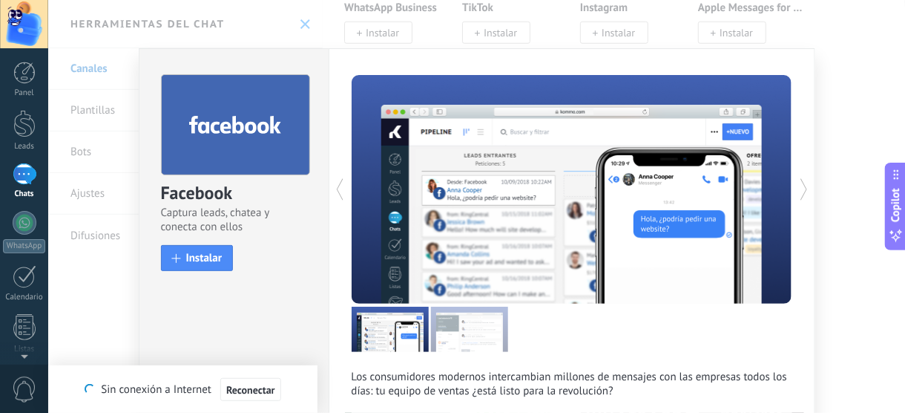
scroll to position [142, 0]
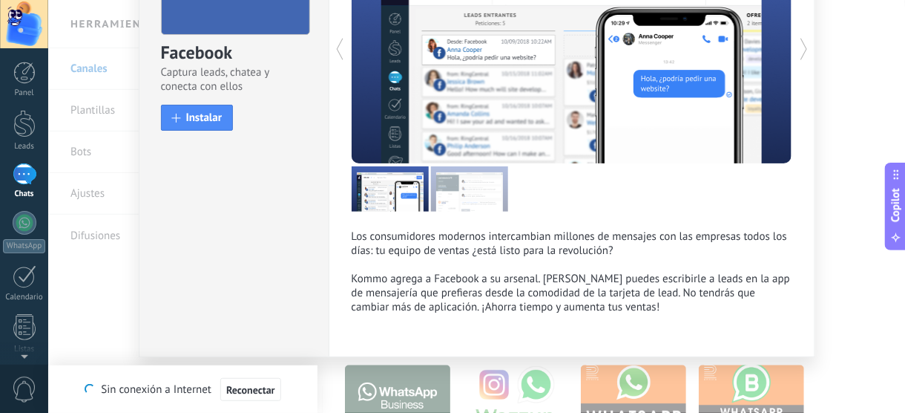
click at [876, 183] on div "Facebook Captura leads, chatea y conecta con ellos install Instalar Los consumi…" at bounding box center [476, 206] width 857 height 413
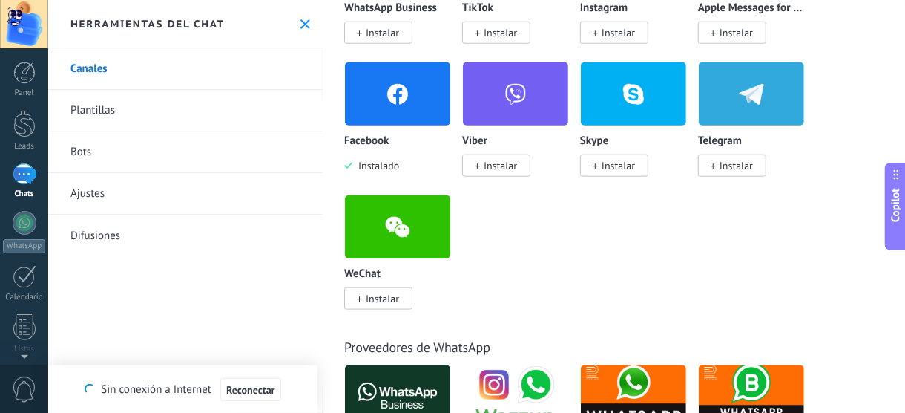
scroll to position [0, 0]
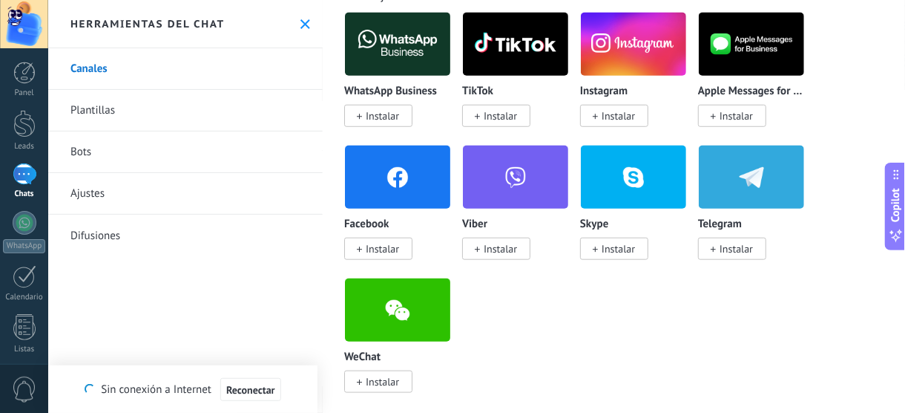
scroll to position [297, 0]
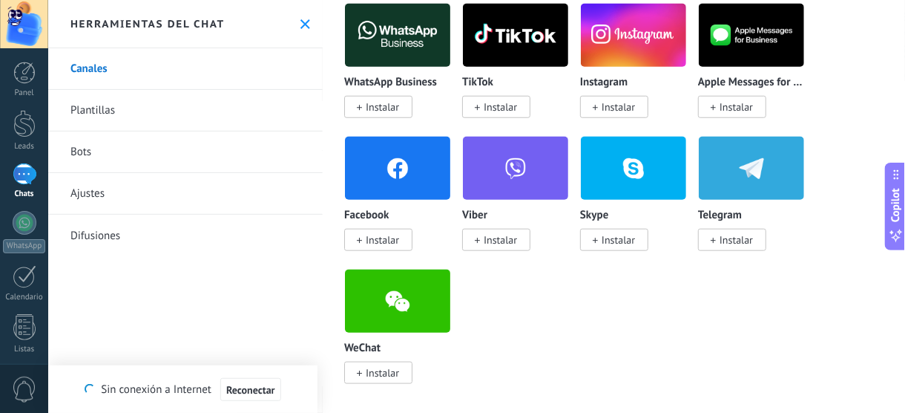
click at [534, 347] on div "WhatsApp Business Instalar TikTok Instalar Instagram Instalar Apple Messages fo…" at bounding box center [621, 202] width 555 height 399
click at [266, 391] on span "Reconectar" at bounding box center [250, 389] width 49 height 10
click at [231, 387] on span "Reconectar" at bounding box center [250, 389] width 49 height 10
